Goal: Transaction & Acquisition: Purchase product/service

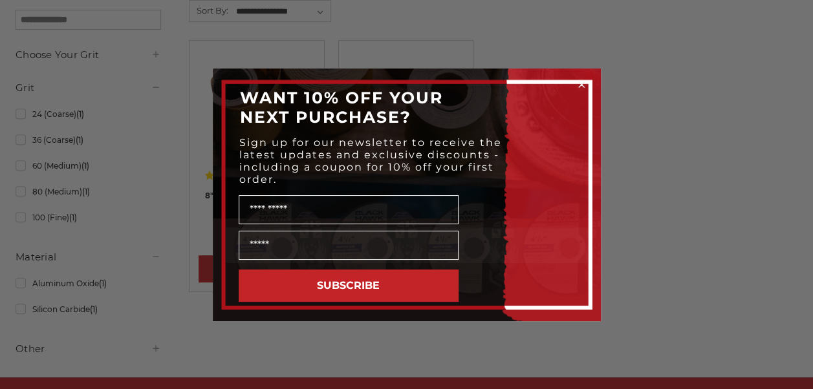
scroll to position [257, 0]
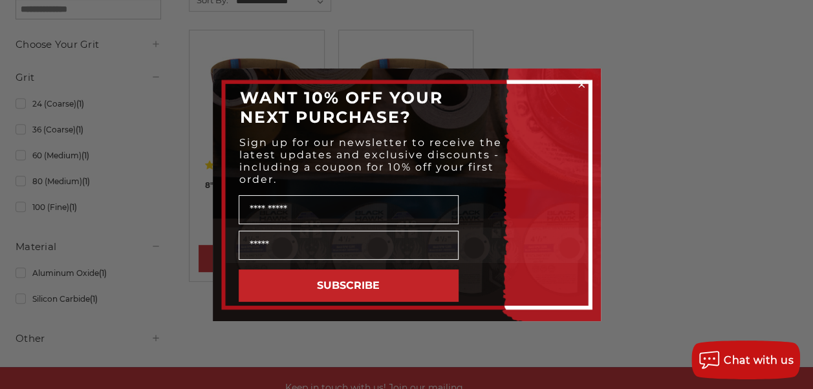
click at [583, 85] on circle "Close dialog" at bounding box center [581, 84] width 12 height 12
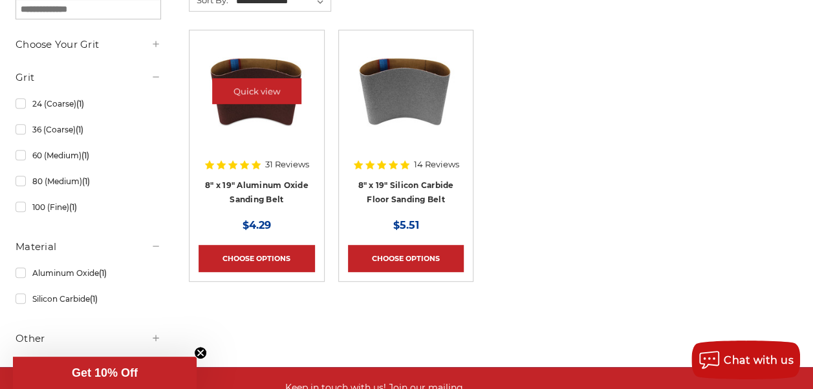
click at [271, 105] on img at bounding box center [256, 90] width 103 height 103
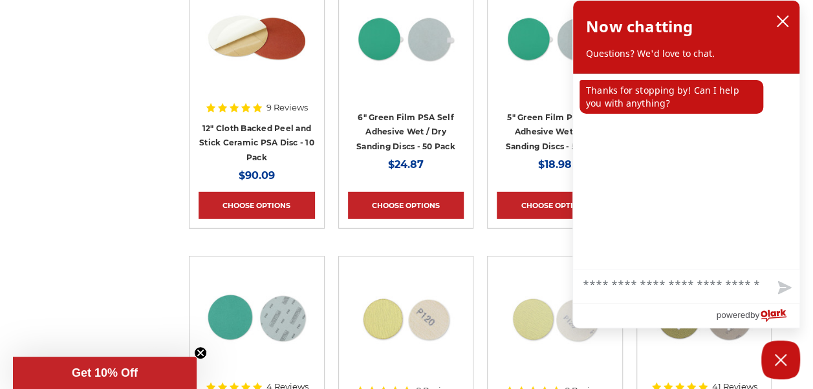
scroll to position [6788, 0]
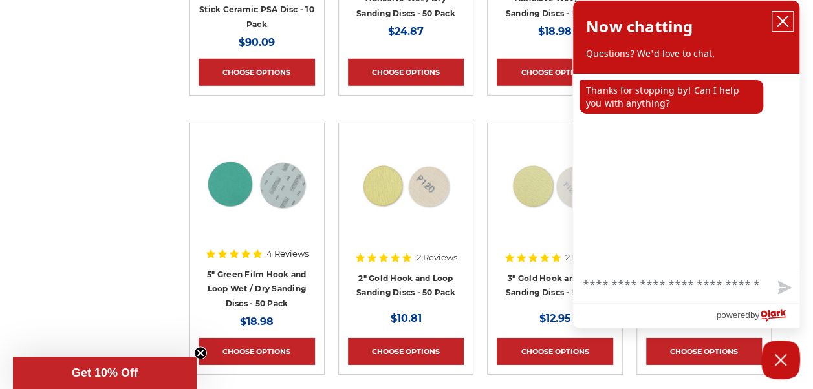
click at [782, 19] on icon "close chatbox" at bounding box center [782, 21] width 13 height 13
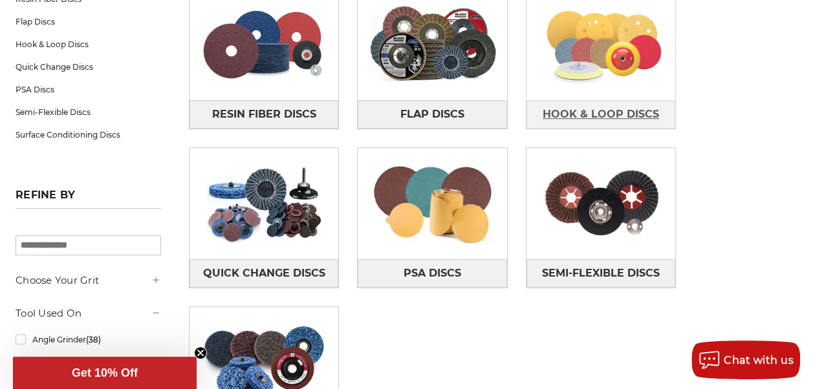
scroll to position [65, 0]
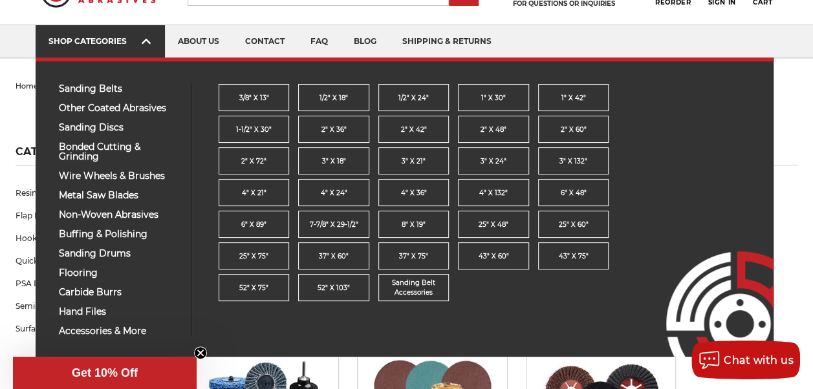
click at [143, 44] on icon at bounding box center [146, 41] width 9 height 14
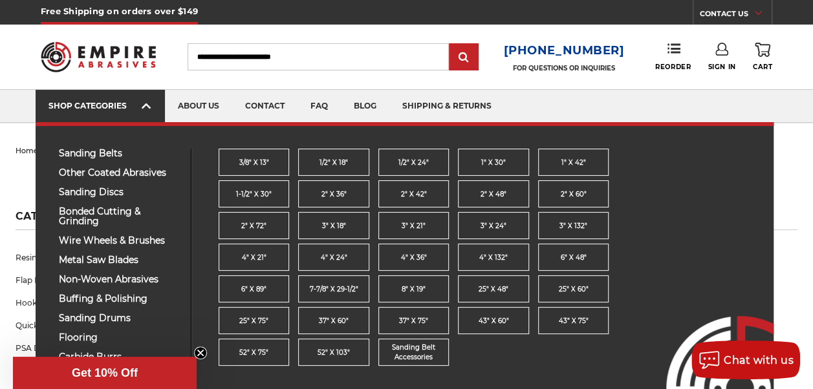
click at [143, 44] on img at bounding box center [98, 56] width 115 height 45
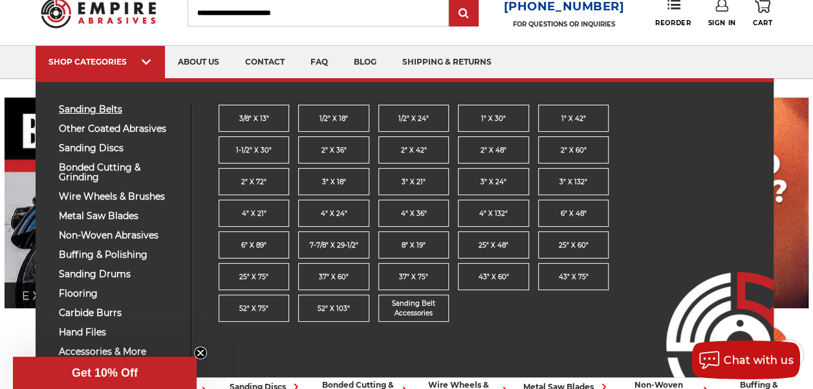
scroll to position [65, 0]
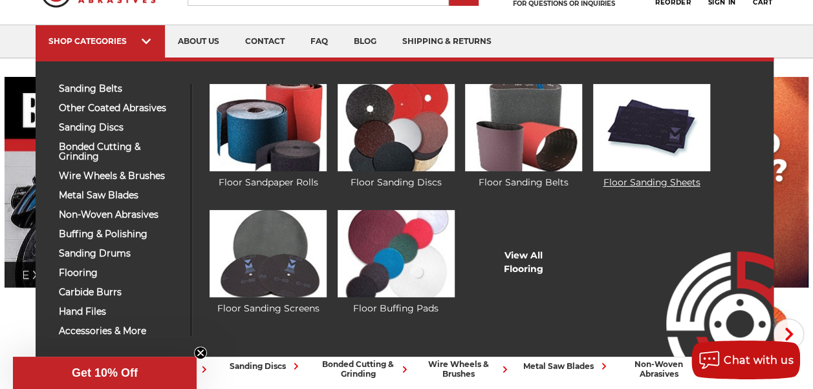
click at [662, 182] on link "Floor Sanding Sheets" at bounding box center [651, 136] width 117 height 105
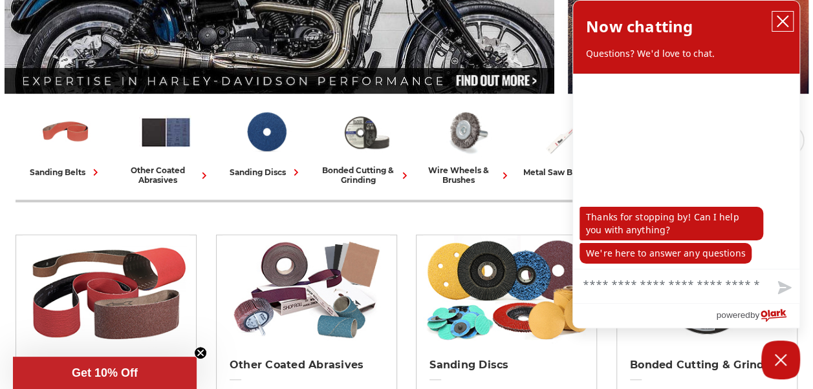
click at [780, 19] on icon "close chatbox" at bounding box center [782, 21] width 10 height 10
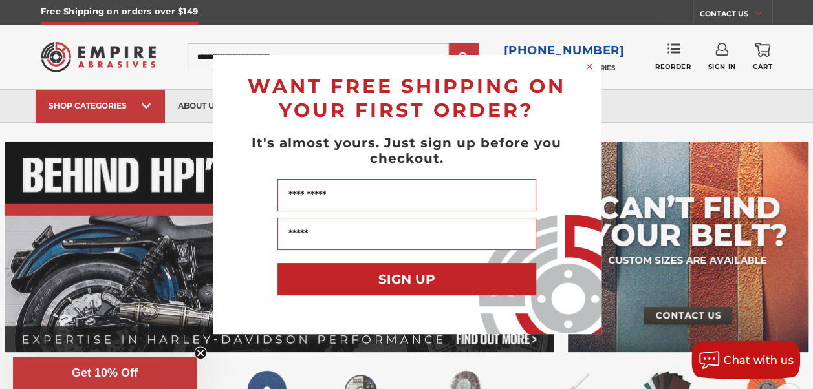
click at [587, 66] on circle "Close dialog" at bounding box center [588, 67] width 12 height 12
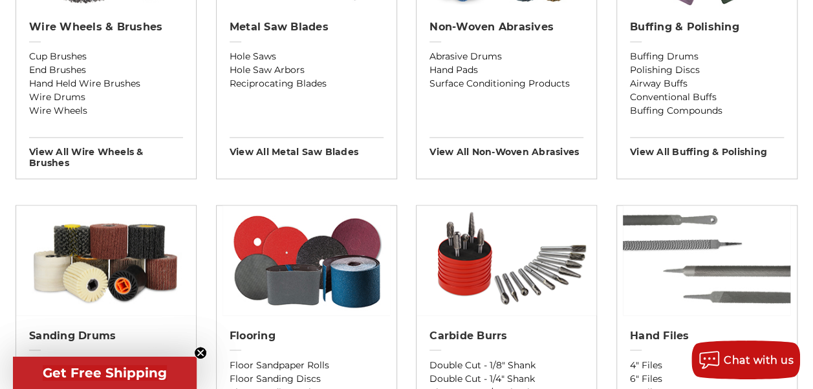
scroll to position [582, 0]
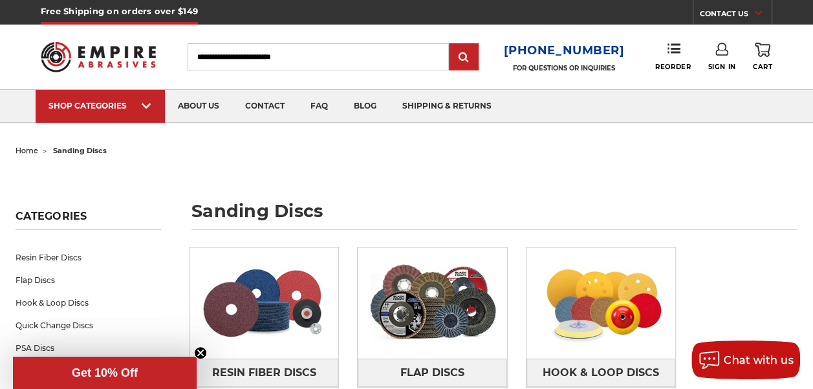
click at [301, 59] on input "Search" at bounding box center [317, 56] width 261 height 27
paste input "**********"
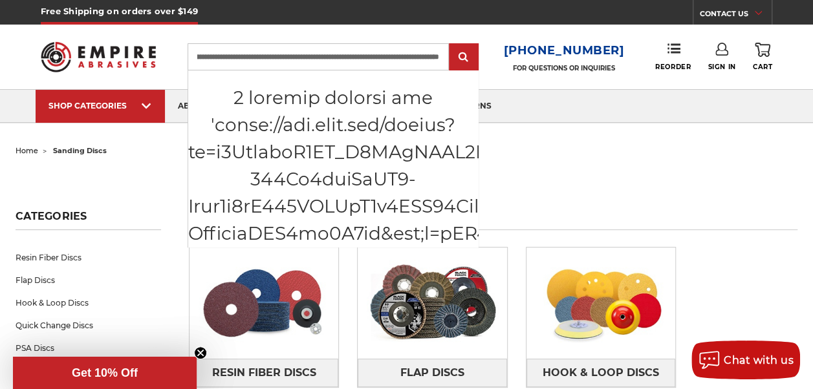
click at [350, 58] on input "Search" at bounding box center [317, 56] width 261 height 27
drag, startPoint x: 412, startPoint y: 59, endPoint x: 220, endPoint y: 56, distance: 192.7
click at [220, 56] on input "Search" at bounding box center [317, 56] width 261 height 27
drag, startPoint x: 420, startPoint y: 57, endPoint x: 202, endPoint y: 56, distance: 218.5
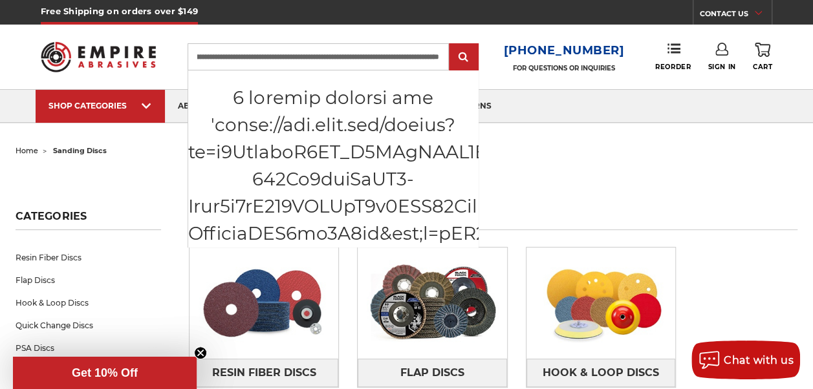
click at [202, 56] on input "Search" at bounding box center [317, 56] width 261 height 27
drag, startPoint x: 418, startPoint y: 54, endPoint x: 219, endPoint y: 59, distance: 199.2
click at [219, 59] on input "Search" at bounding box center [317, 56] width 261 height 27
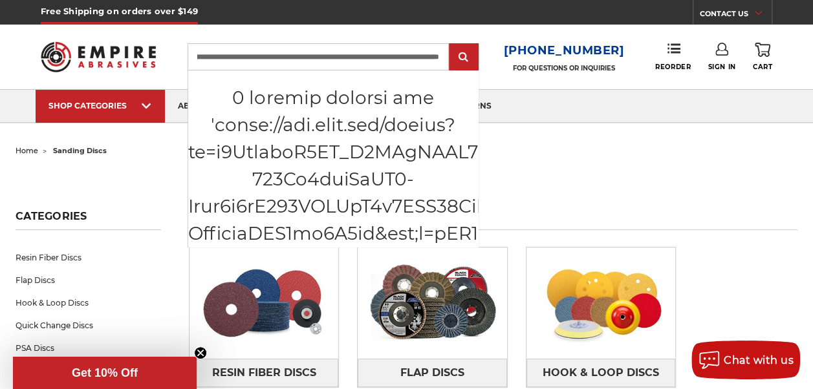
drag, startPoint x: 402, startPoint y: 58, endPoint x: 229, endPoint y: 53, distance: 173.3
click at [229, 53] on input "Search" at bounding box center [317, 56] width 261 height 27
drag, startPoint x: 419, startPoint y: 59, endPoint x: 270, endPoint y: 60, distance: 149.3
click at [270, 60] on input "Search" at bounding box center [317, 56] width 261 height 27
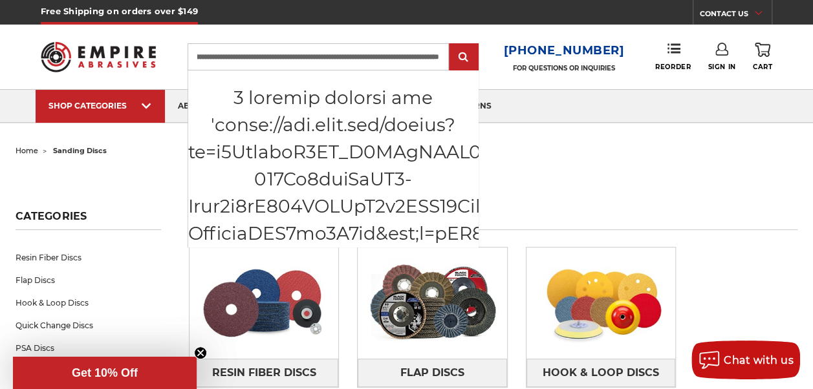
scroll to position [0, 4917]
drag, startPoint x: 423, startPoint y: 56, endPoint x: 250, endPoint y: 56, distance: 172.6
click at [250, 56] on input "Search" at bounding box center [317, 56] width 261 height 27
drag, startPoint x: 424, startPoint y: 54, endPoint x: 259, endPoint y: 54, distance: 164.8
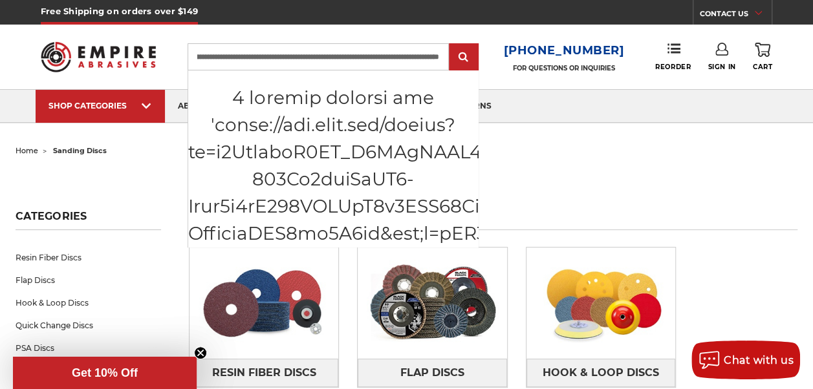
click at [259, 54] on input "Search" at bounding box center [317, 56] width 261 height 27
drag, startPoint x: 427, startPoint y: 55, endPoint x: 270, endPoint y: 53, distance: 156.5
click at [270, 53] on input "Search" at bounding box center [317, 56] width 261 height 27
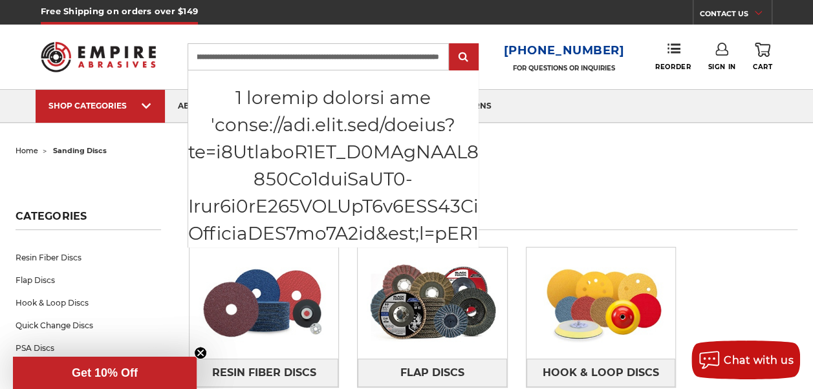
drag, startPoint x: 268, startPoint y: 53, endPoint x: 442, endPoint y: 53, distance: 173.9
click at [442, 53] on input "Search" at bounding box center [317, 56] width 261 height 27
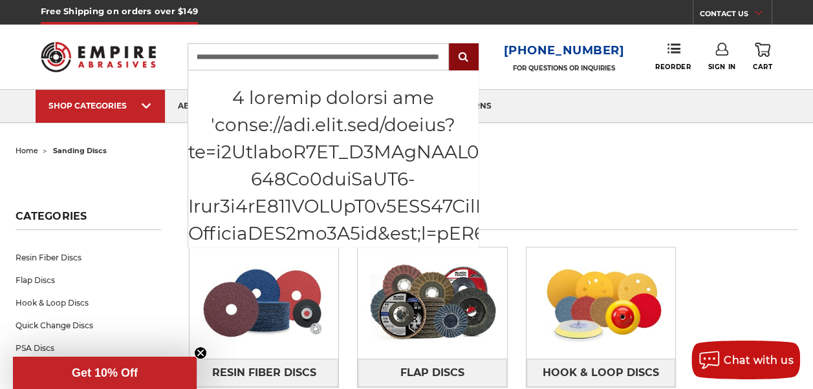
scroll to position [0, 4258]
drag, startPoint x: 434, startPoint y: 58, endPoint x: 544, endPoint y: 89, distance: 113.8
click at [544, 89] on header "Free Shipping on orders over $149 CONTACT US Monday - Friday (excluding holiday…" at bounding box center [406, 61] width 813 height 123
drag, startPoint x: 436, startPoint y: 54, endPoint x: -3, endPoint y: 55, distance: 438.9
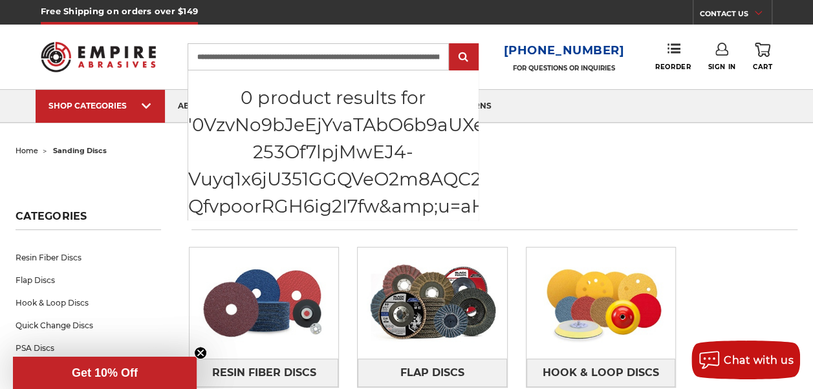
drag, startPoint x: 438, startPoint y: 61, endPoint x: 176, endPoint y: 59, distance: 261.2
click at [176, 59] on div "Toggle menu Menu Search 1-800-816-3824 FOR QUESTIONS OR INQUIRIES Phone Reorder…" at bounding box center [406, 57] width 731 height 65
type input "**********"
click at [405, 59] on input "**********" at bounding box center [317, 56] width 261 height 27
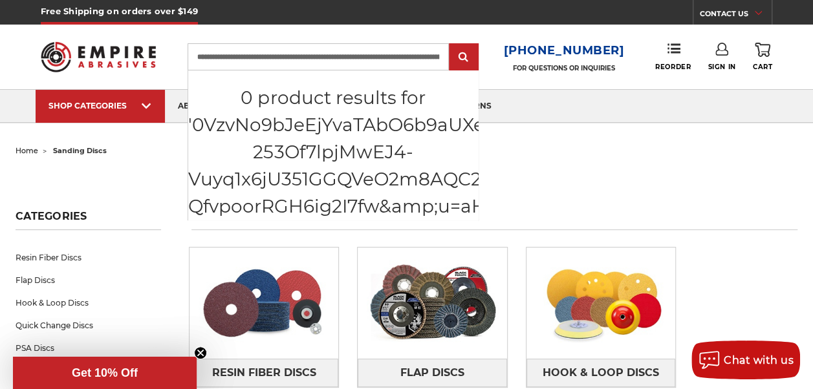
click at [405, 59] on input "**********" at bounding box center [317, 56] width 261 height 27
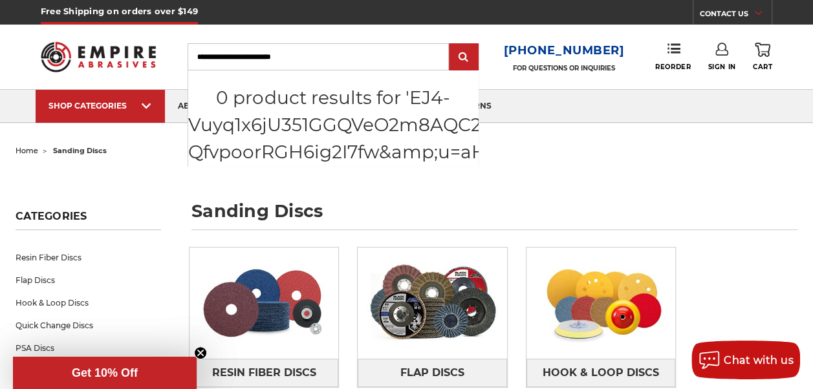
click at [243, 61] on input "Search" at bounding box center [317, 56] width 261 height 27
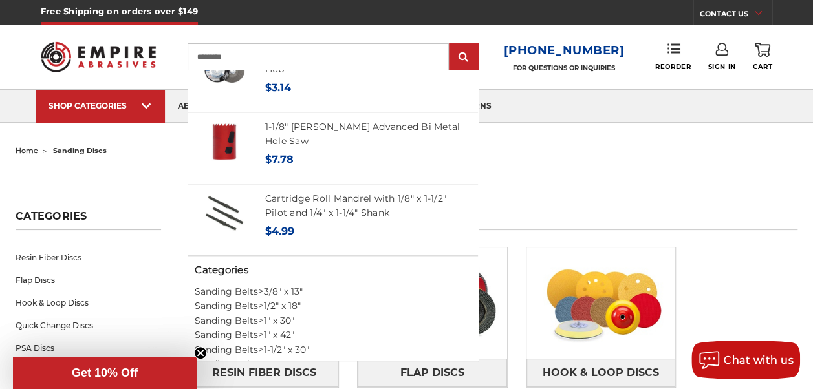
scroll to position [65, 0]
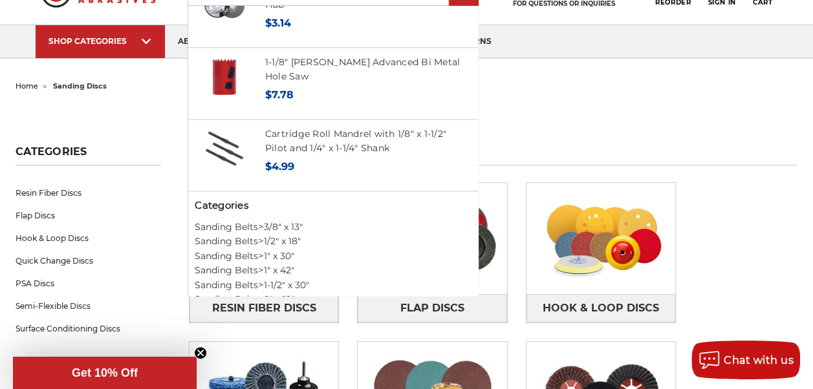
type input "*********"
click at [231, 293] on link "Sanding Belts" at bounding box center [226, 299] width 63 height 12
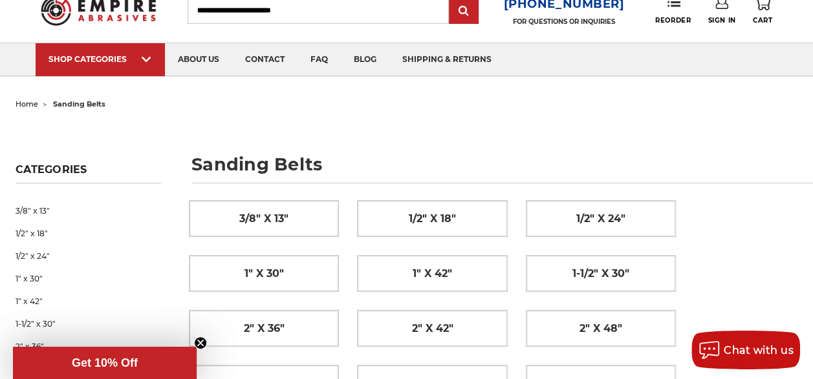
scroll to position [65, 0]
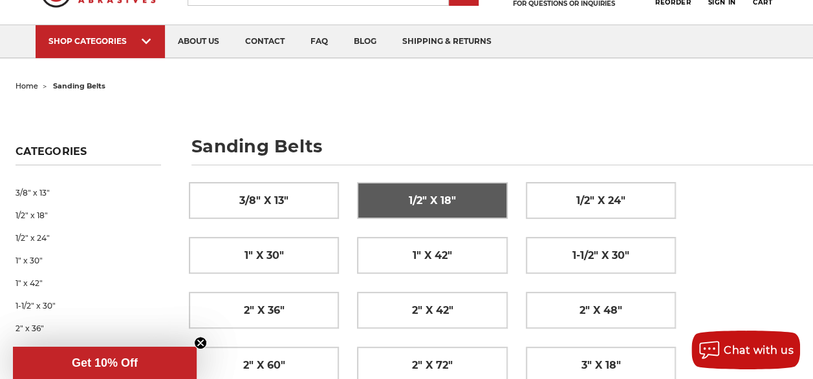
click at [409, 198] on span "1/2" x 18"" at bounding box center [432, 201] width 47 height 22
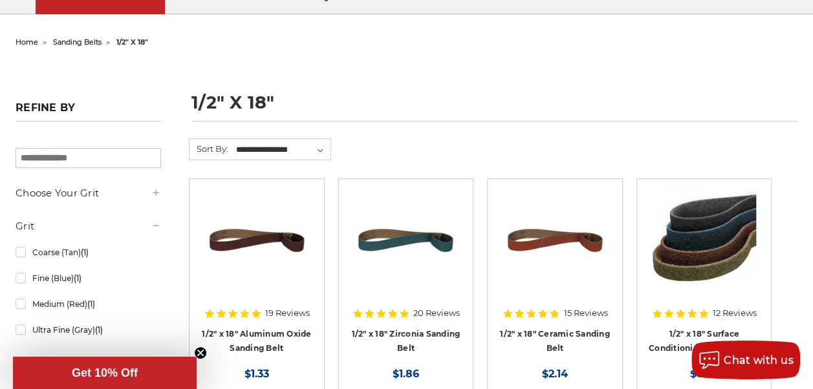
scroll to position [129, 0]
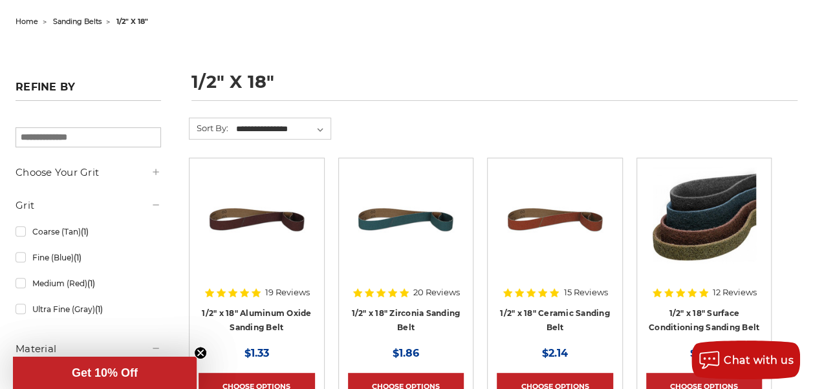
click at [161, 175] on icon at bounding box center [156, 172] width 10 height 10
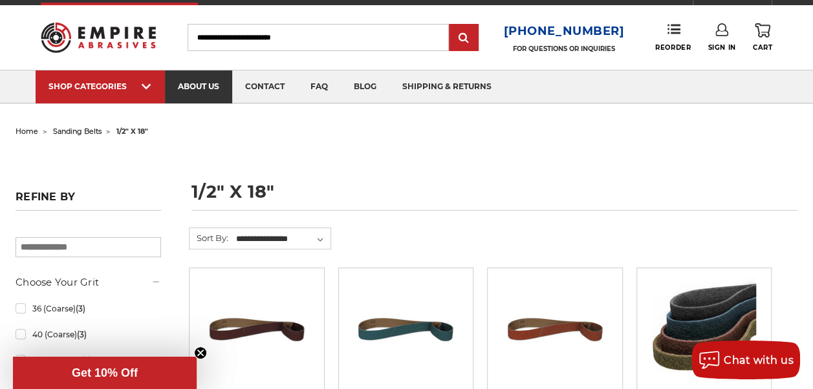
scroll to position [0, 0]
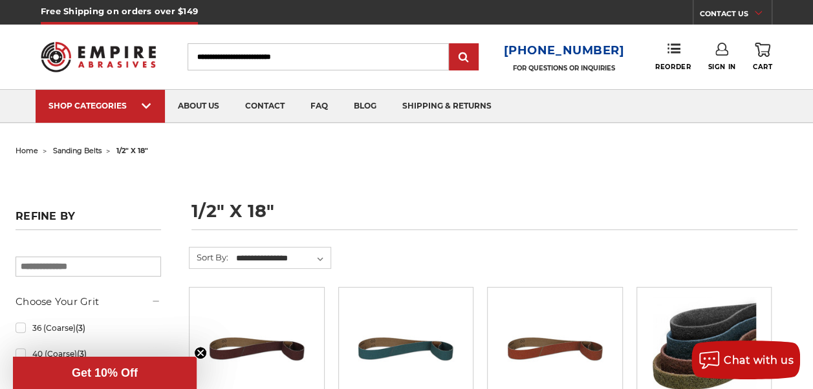
click at [272, 49] on input "Search" at bounding box center [317, 56] width 261 height 27
click at [264, 54] on input "Search" at bounding box center [317, 56] width 261 height 27
type input "**********"
click at [451, 45] on input "submit" at bounding box center [464, 58] width 26 height 26
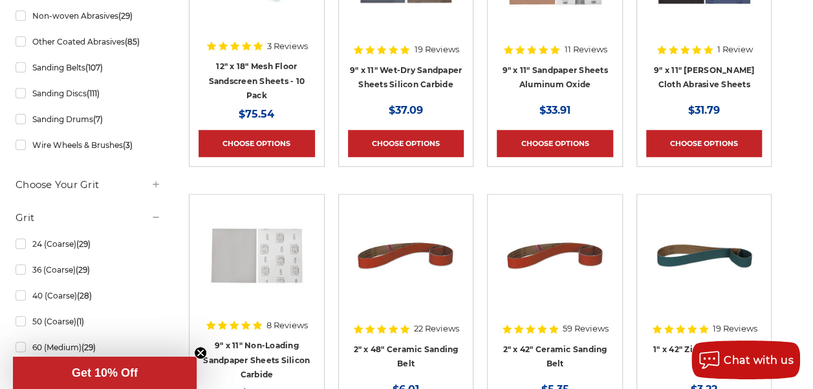
scroll to position [582, 0]
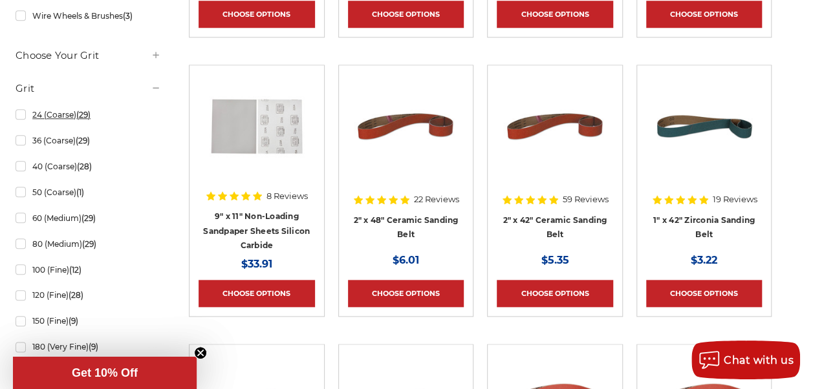
click at [66, 126] on link "24 (Coarse) (29)" at bounding box center [88, 114] width 145 height 23
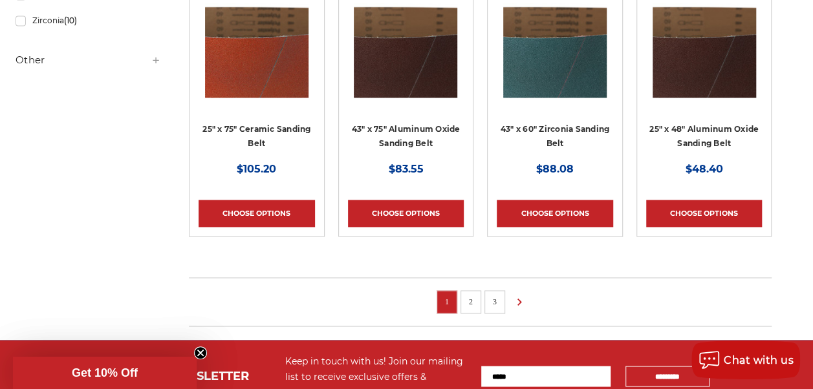
scroll to position [970, 0]
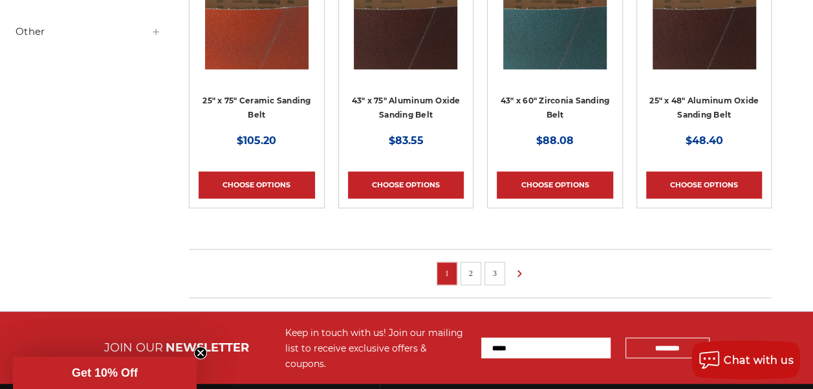
click at [477, 269] on link "2" at bounding box center [470, 273] width 13 height 14
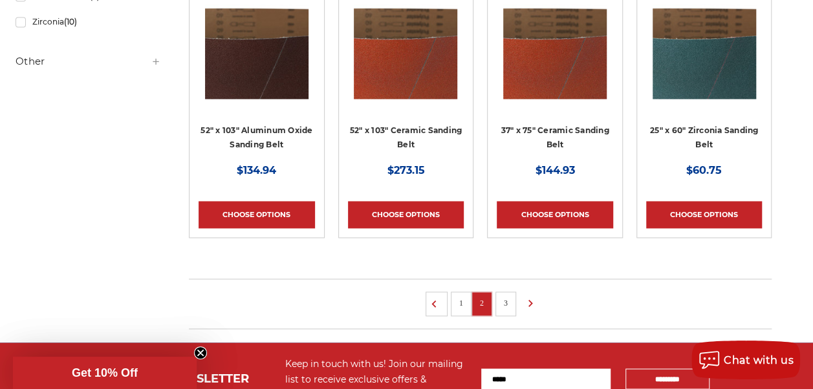
scroll to position [970, 0]
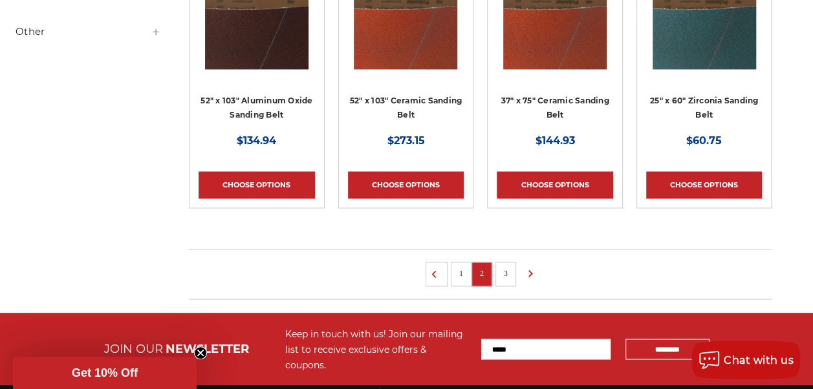
click at [512, 268] on link "3" at bounding box center [505, 273] width 13 height 14
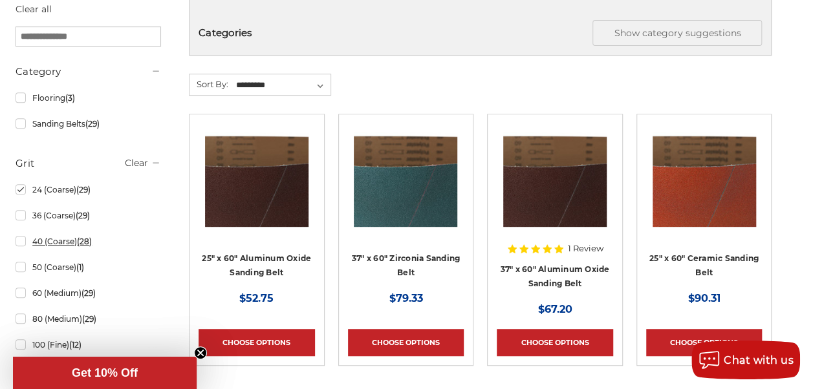
scroll to position [259, 0]
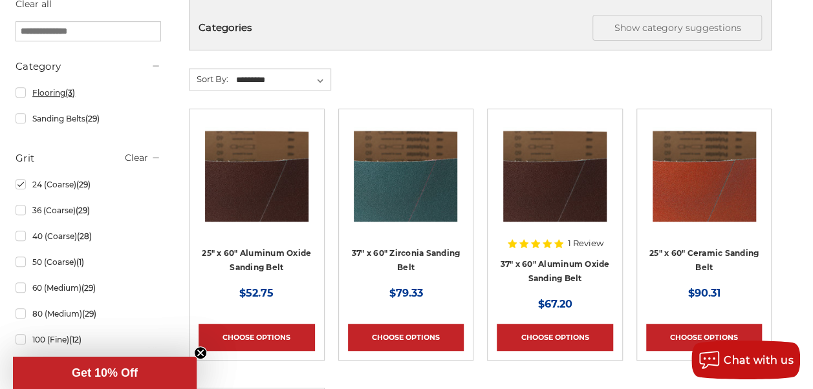
click at [61, 91] on link "Flooring (3)" at bounding box center [88, 92] width 145 height 23
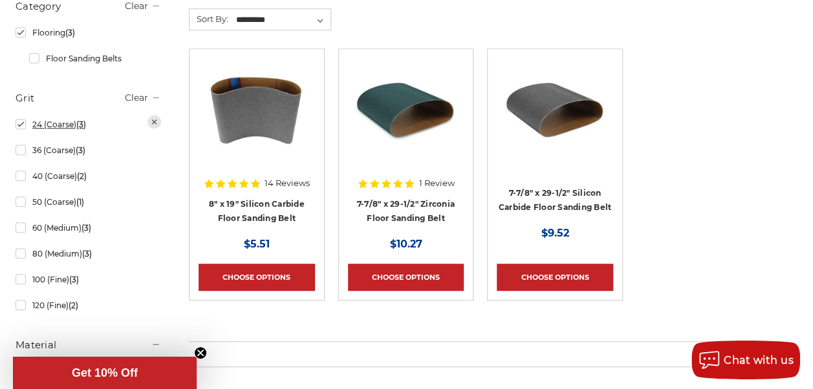
scroll to position [323, 0]
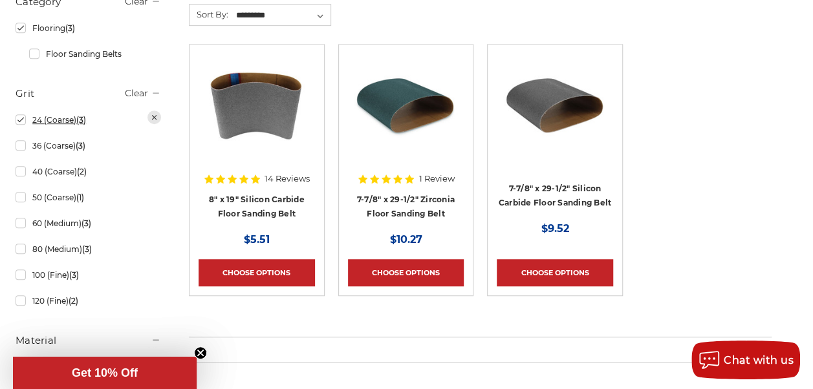
click at [60, 131] on link "24 (Coarse) (3)" at bounding box center [88, 120] width 145 height 23
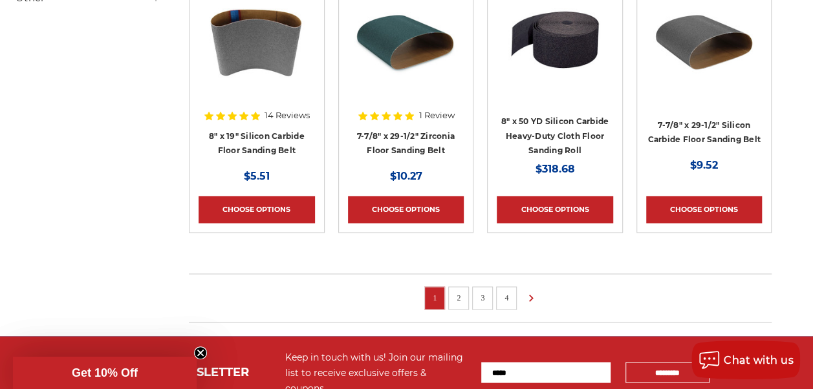
scroll to position [970, 0]
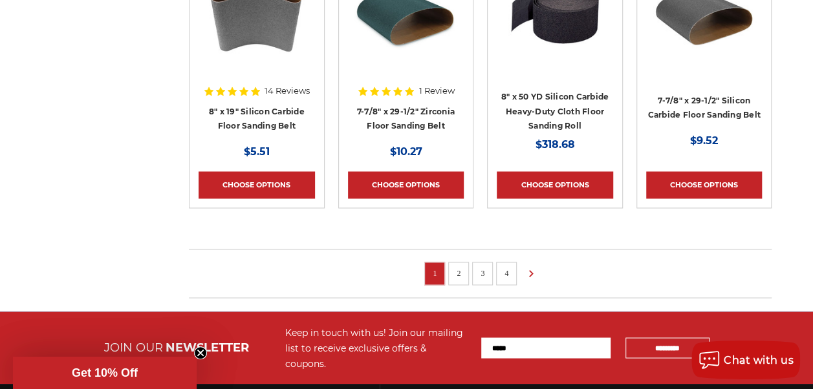
click at [460, 278] on link "2" at bounding box center [458, 273] width 13 height 14
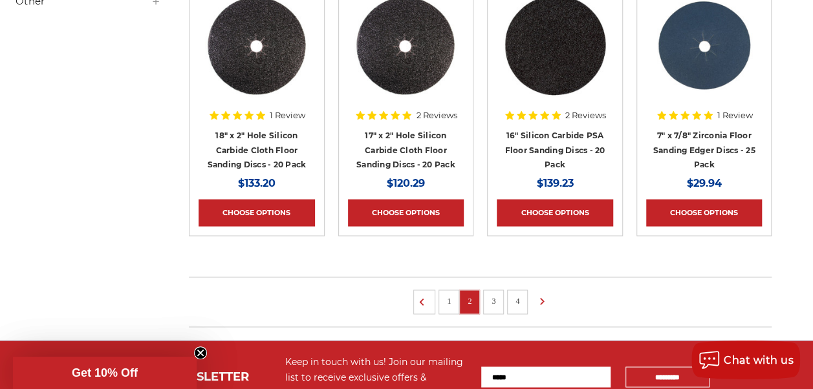
scroll to position [970, 0]
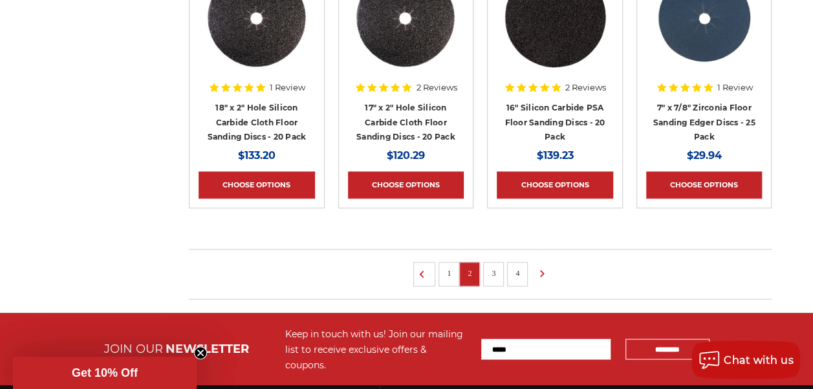
click at [500, 275] on link "3" at bounding box center [493, 273] width 13 height 14
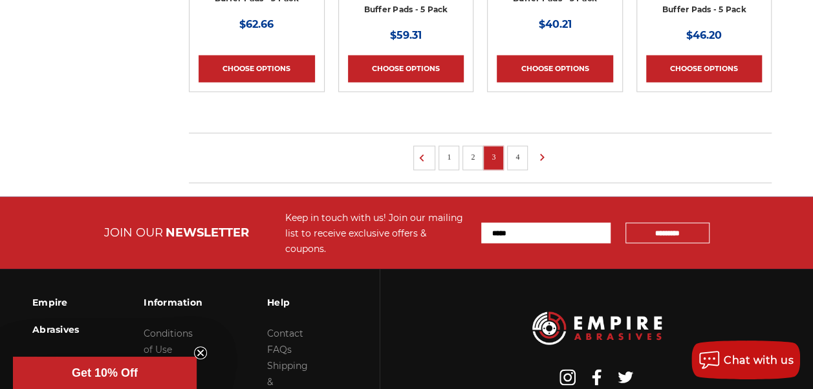
scroll to position [1099, 0]
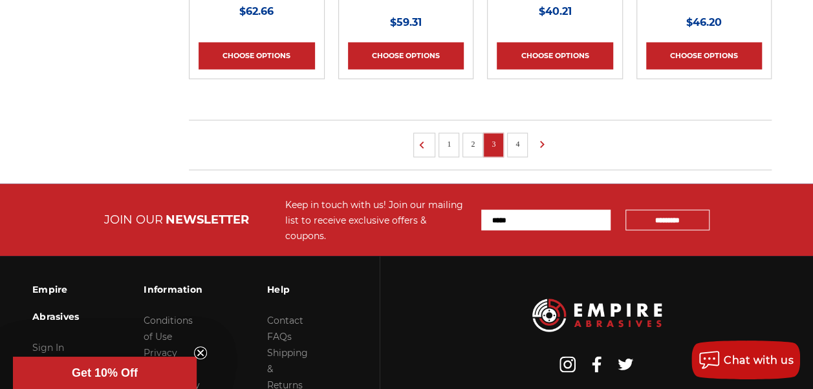
click at [524, 139] on link "4" at bounding box center [517, 143] width 13 height 14
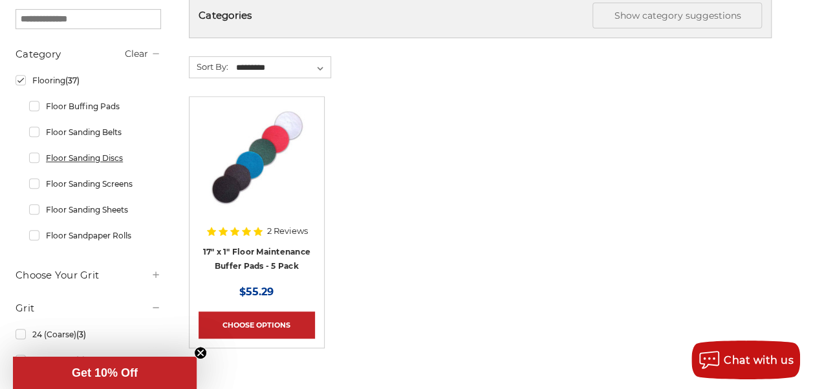
scroll to position [259, 0]
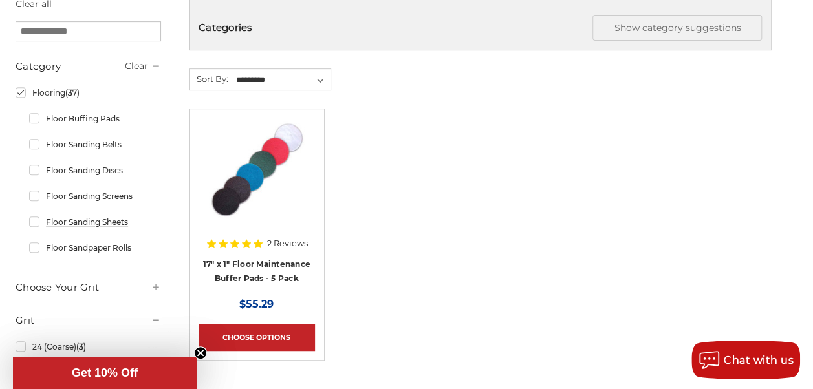
click at [75, 222] on link "Floor Sanding Sheets" at bounding box center [95, 222] width 132 height 23
